Goal: Task Accomplishment & Management: Manage account settings

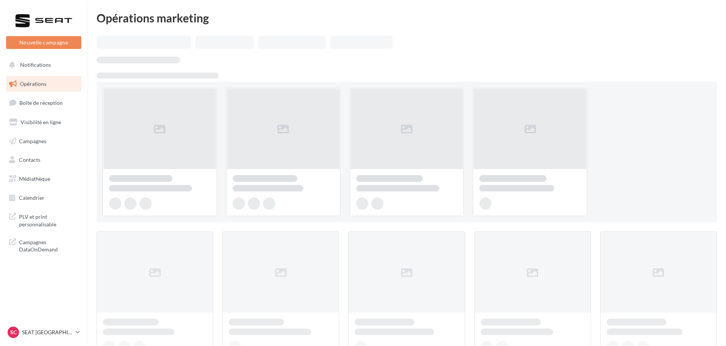
click at [41, 96] on link "Boîte de réception" at bounding box center [44, 103] width 78 height 16
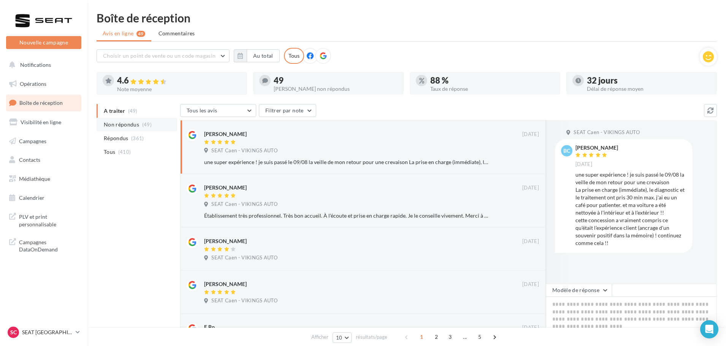
click at [115, 126] on span "Non répondus" at bounding box center [121, 125] width 35 height 8
click at [33, 336] on div "SC SEAT CAEN SEAT-IFS" at bounding box center [40, 332] width 65 height 11
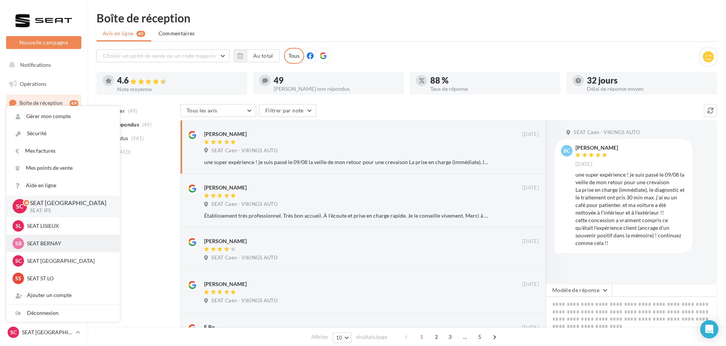
click at [49, 245] on p "SEAT BERNAY" at bounding box center [69, 244] width 84 height 8
